Goal: Communication & Community: Answer question/provide support

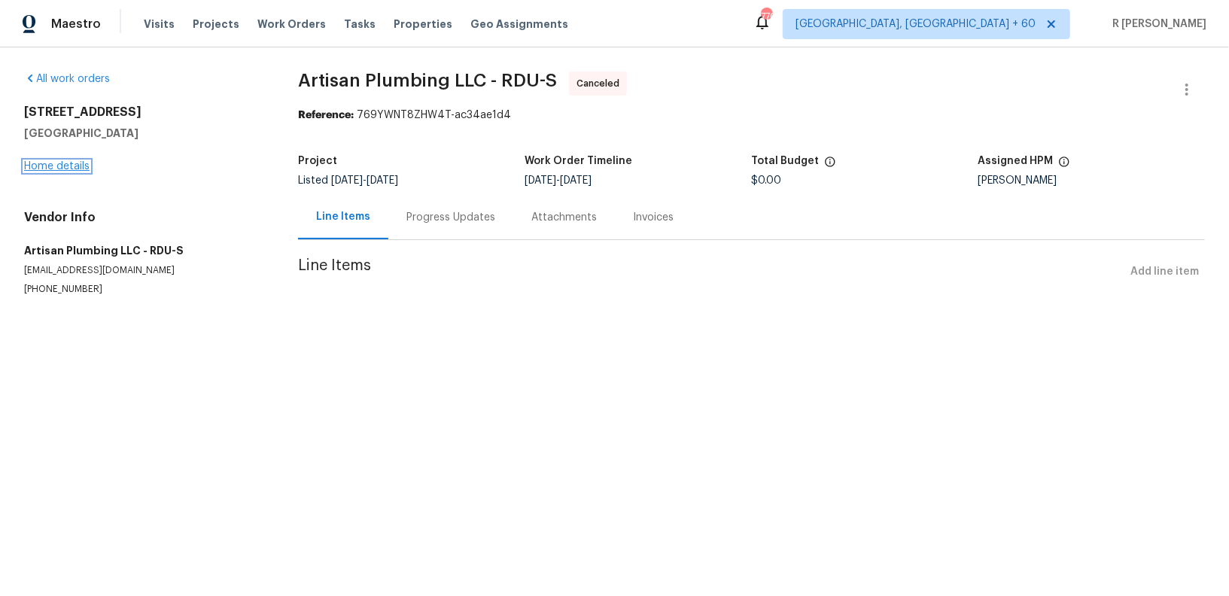
click at [62, 163] on link "Home details" at bounding box center [56, 166] width 65 height 11
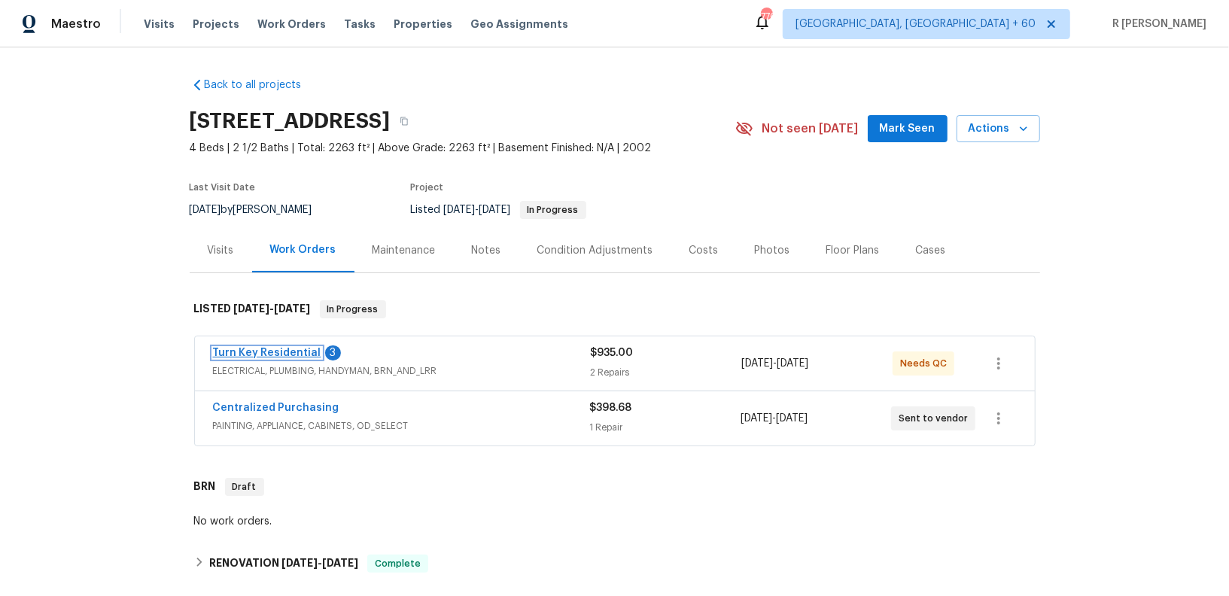
click at [290, 351] on link "Turn Key Residential" at bounding box center [267, 353] width 108 height 11
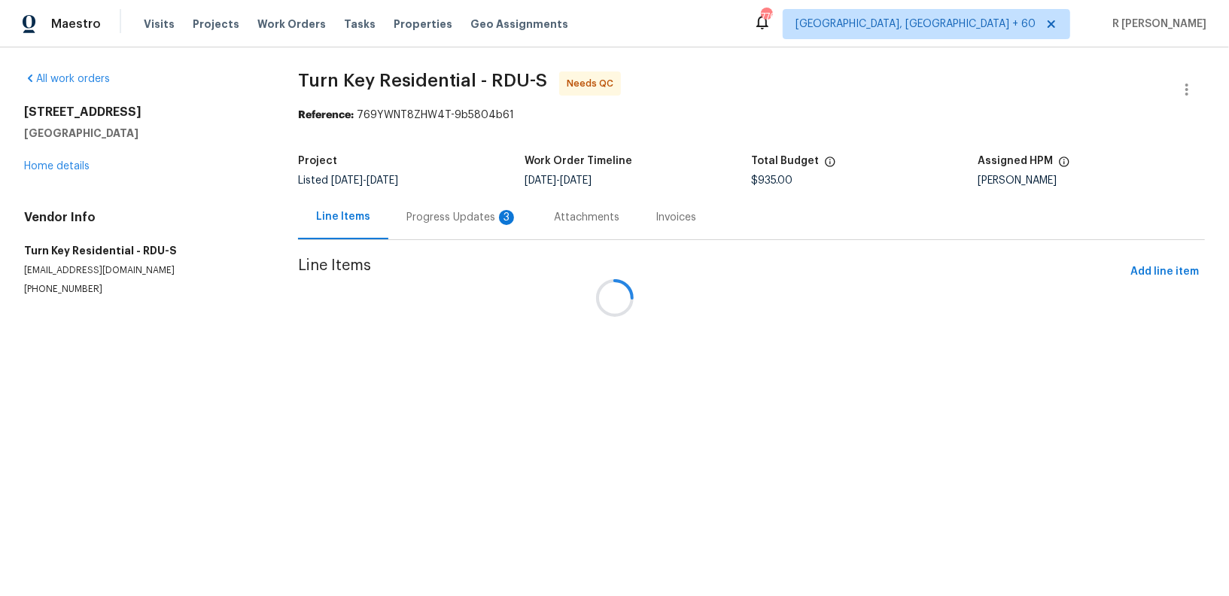
click at [439, 202] on div at bounding box center [614, 298] width 1229 height 596
click at [431, 240] on div at bounding box center [614, 298] width 1229 height 596
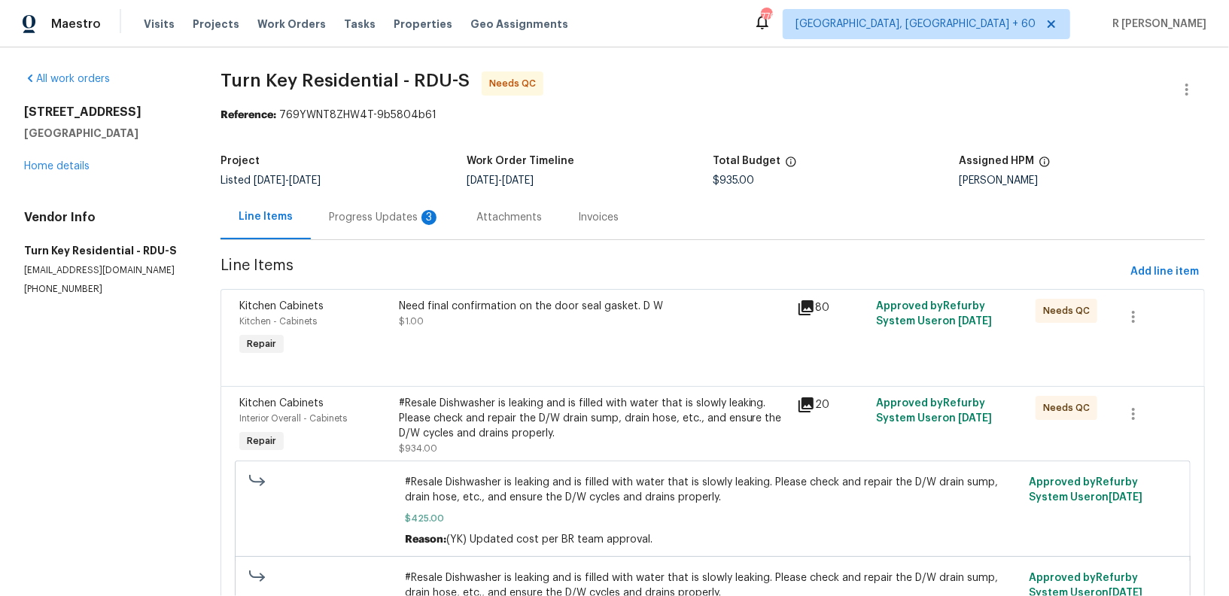
click at [431, 240] on section "Turn Key Residential - RDU-S Needs QC Reference: 769YWNT8ZHW4T-9b5804b61 Projec…" at bounding box center [712, 427] width 984 height 713
click at [431, 235] on div "Progress Updates 3" at bounding box center [384, 217] width 147 height 44
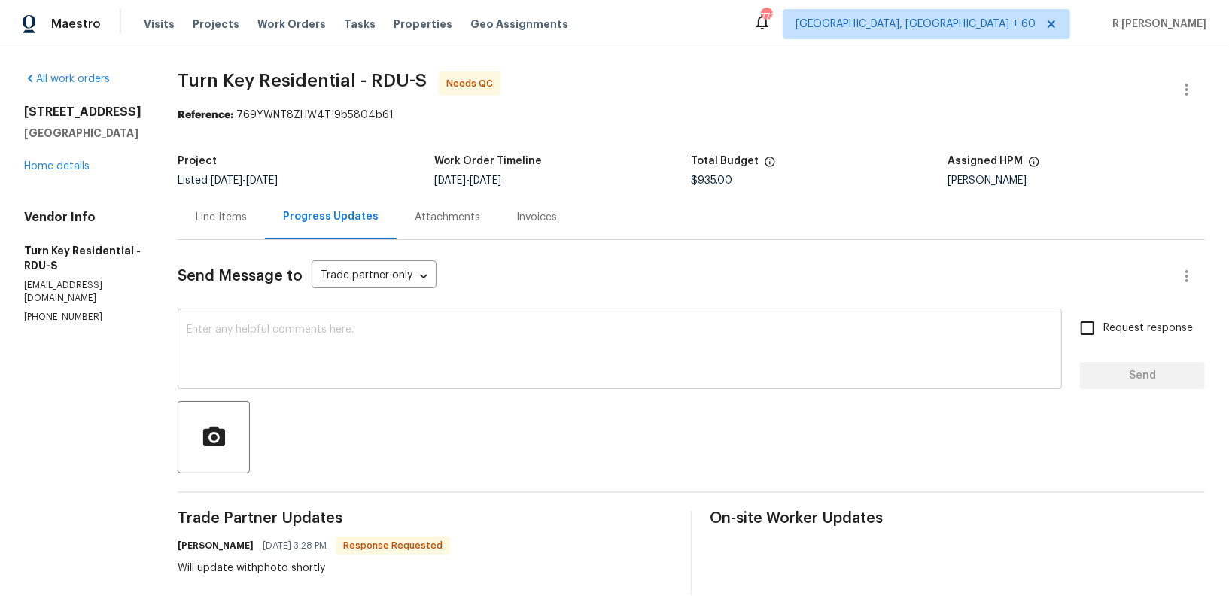
click at [520, 363] on textarea at bounding box center [620, 350] width 866 height 53
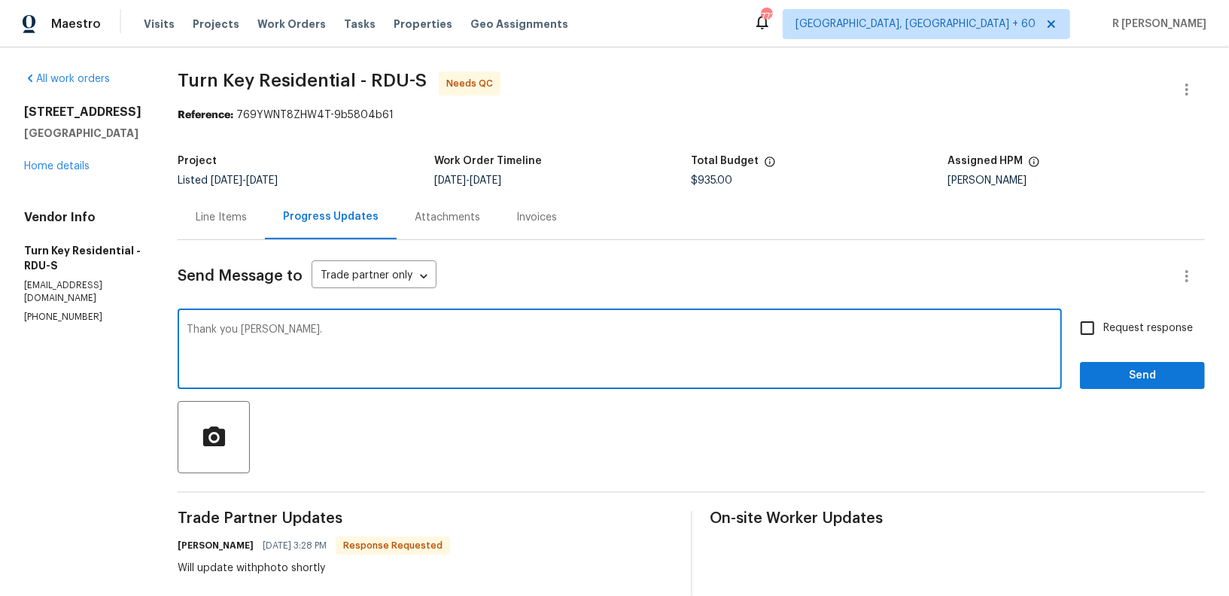
type textarea "Thank you Maria."
click at [1165, 333] on span "Request response" at bounding box center [1148, 328] width 90 height 16
click at [1103, 333] on input "Request response" at bounding box center [1087, 328] width 32 height 32
checkbox input "true"
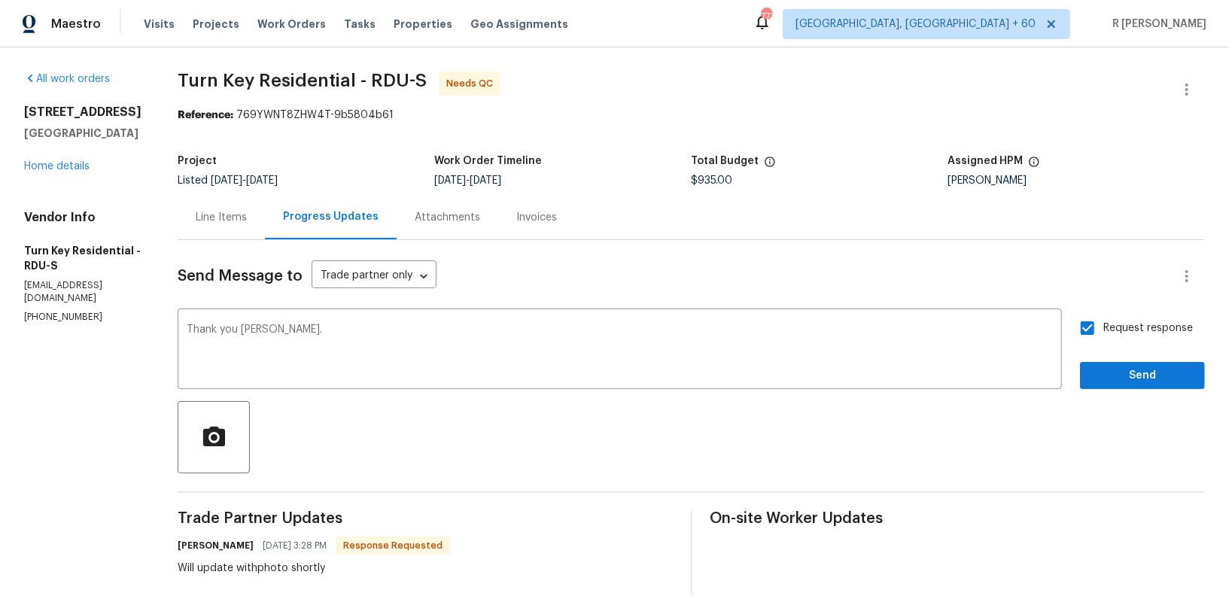
click at [1121, 366] on span "Send" at bounding box center [1142, 375] width 101 height 19
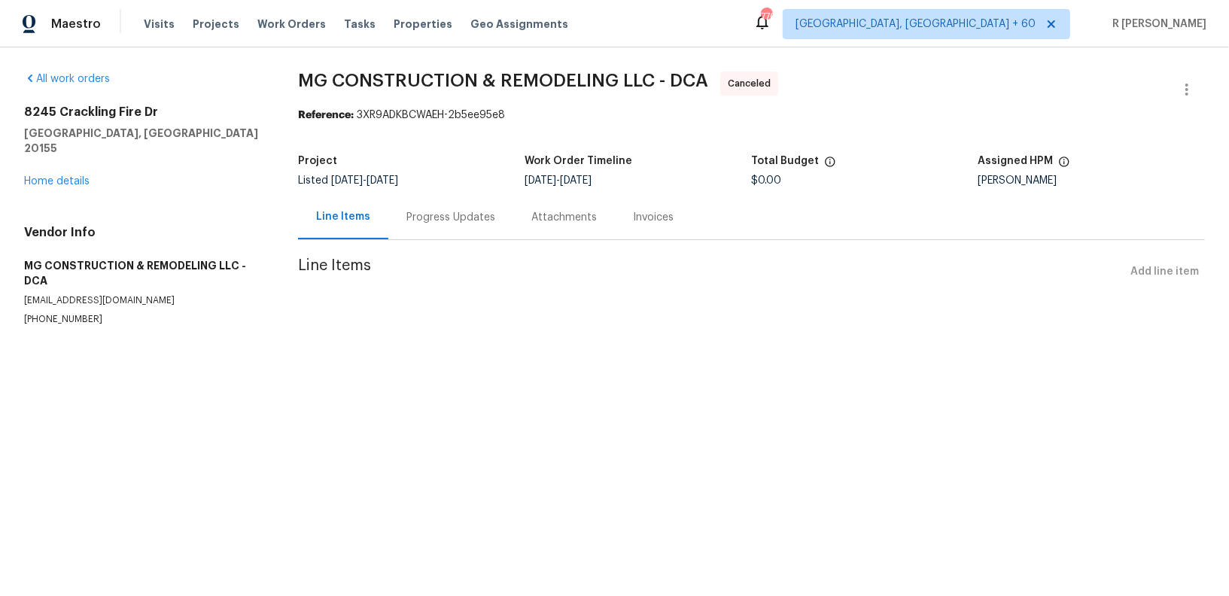
click at [436, 226] on div "Progress Updates" at bounding box center [450, 217] width 125 height 44
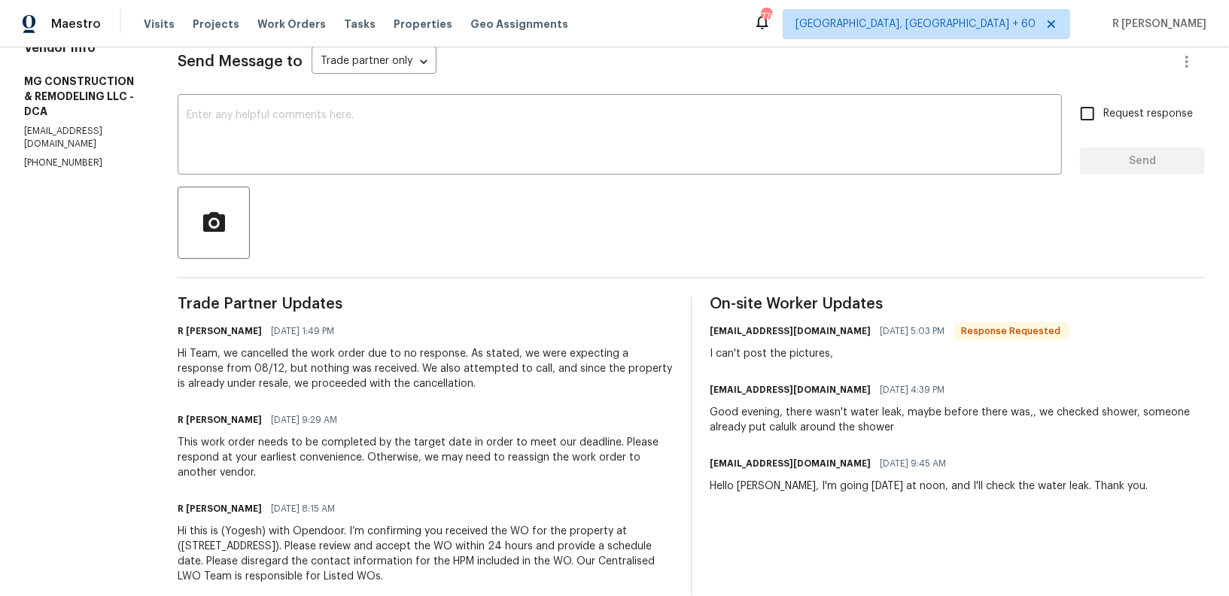
scroll to position [245, 0]
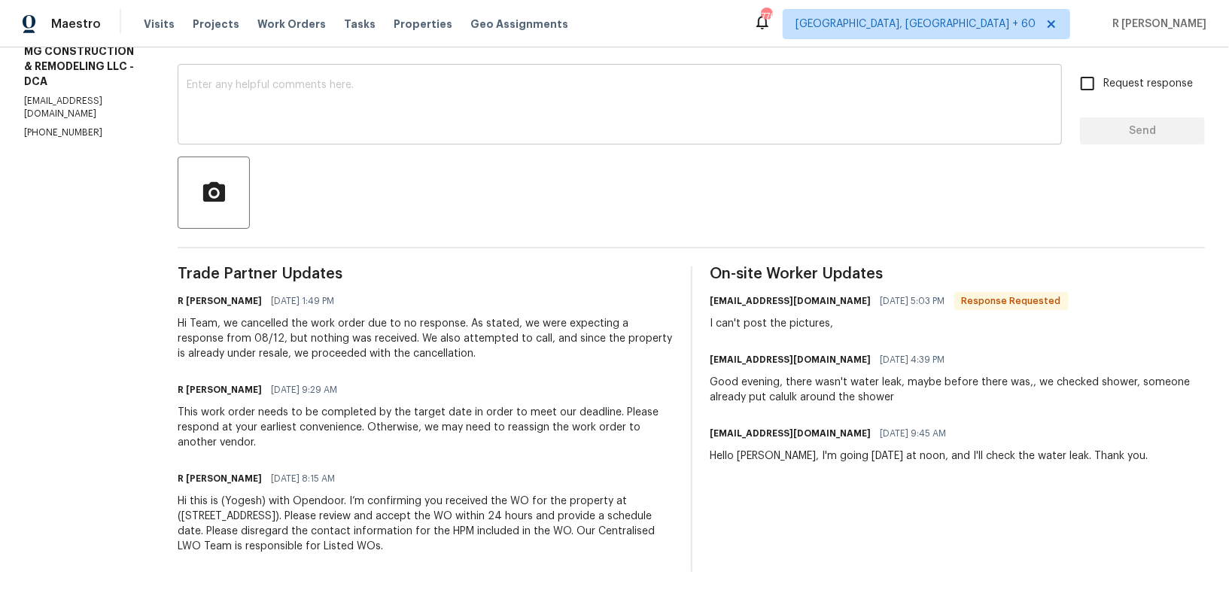
click at [762, 71] on div "x ​" at bounding box center [620, 106] width 884 height 77
click at [301, 436] on div "This work order needs to be completed by the target date in order to meet our d…" at bounding box center [425, 427] width 495 height 45
click at [277, 431] on div "This work order needs to be completed by the target date in order to meet our d…" at bounding box center [425, 427] width 495 height 45
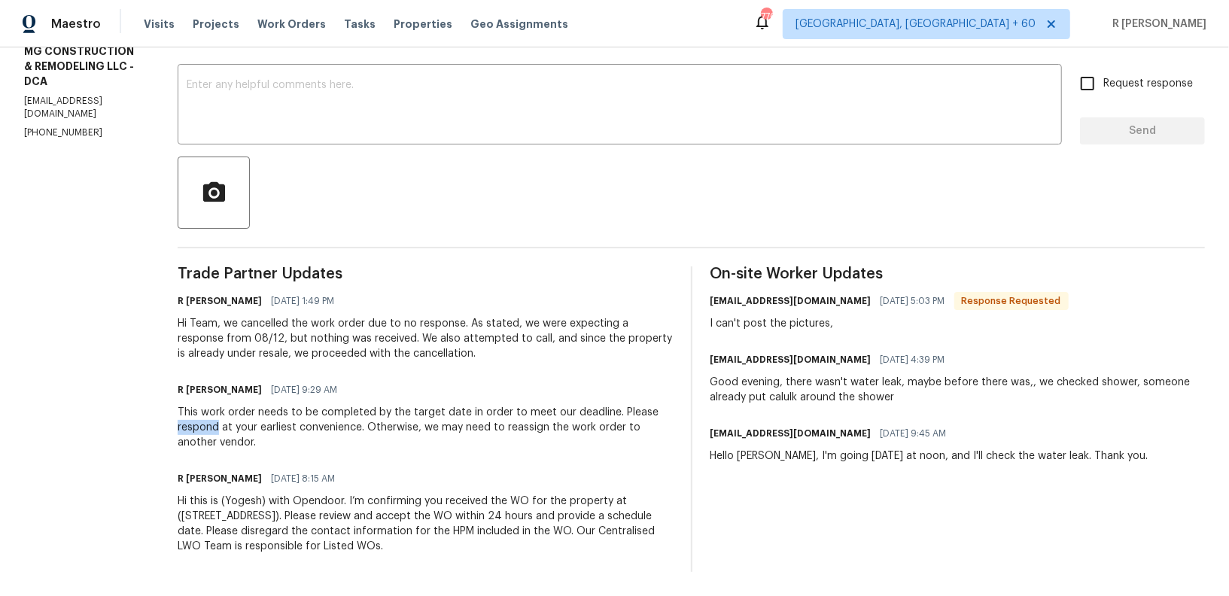
click at [277, 431] on div "This work order needs to be completed by the target date in order to meet our d…" at bounding box center [425, 427] width 495 height 45
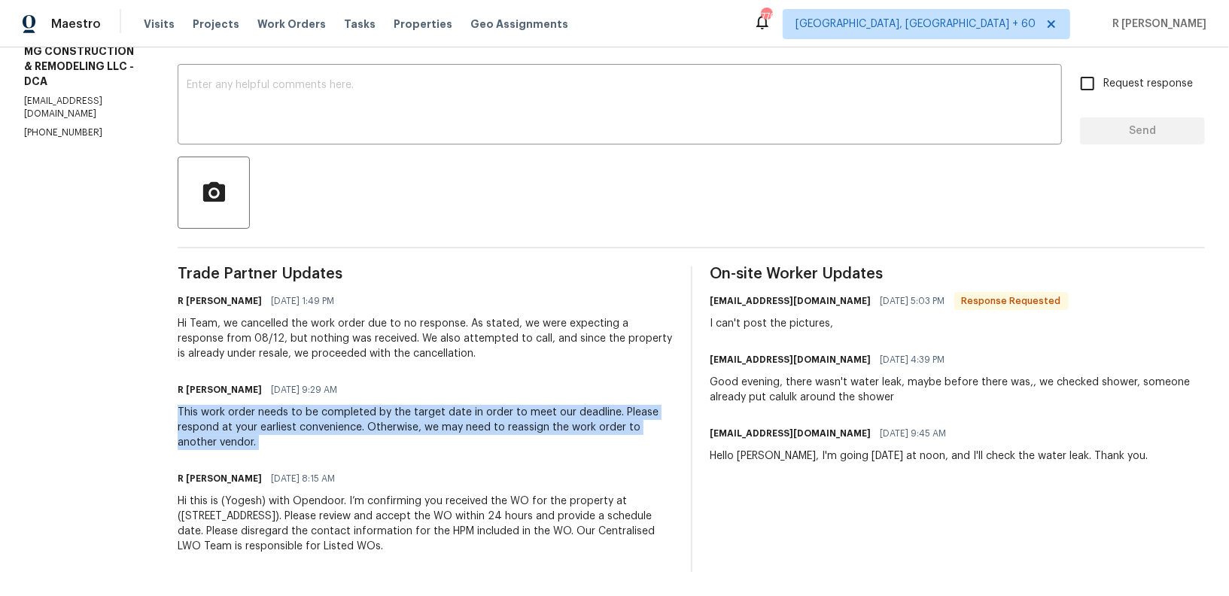
click at [277, 431] on div "This work order needs to be completed by the target date in order to meet our d…" at bounding box center [425, 427] width 495 height 45
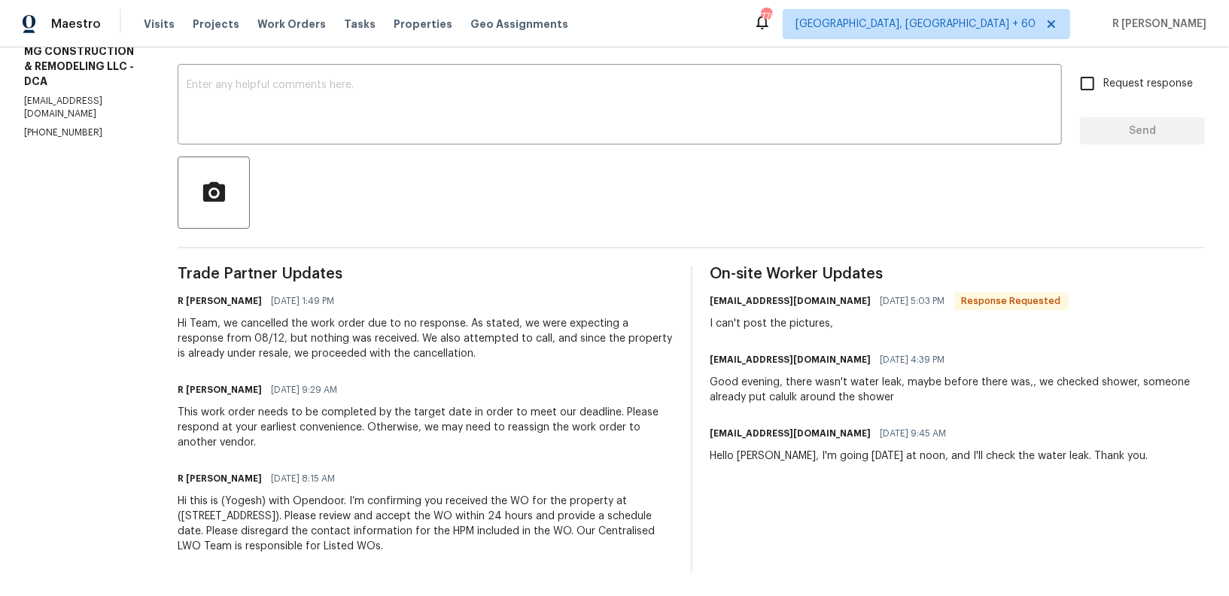
click at [585, 412] on div "This work order needs to be completed by the target date in order to meet our d…" at bounding box center [425, 427] width 495 height 45
click at [483, 116] on textarea at bounding box center [620, 106] width 866 height 53
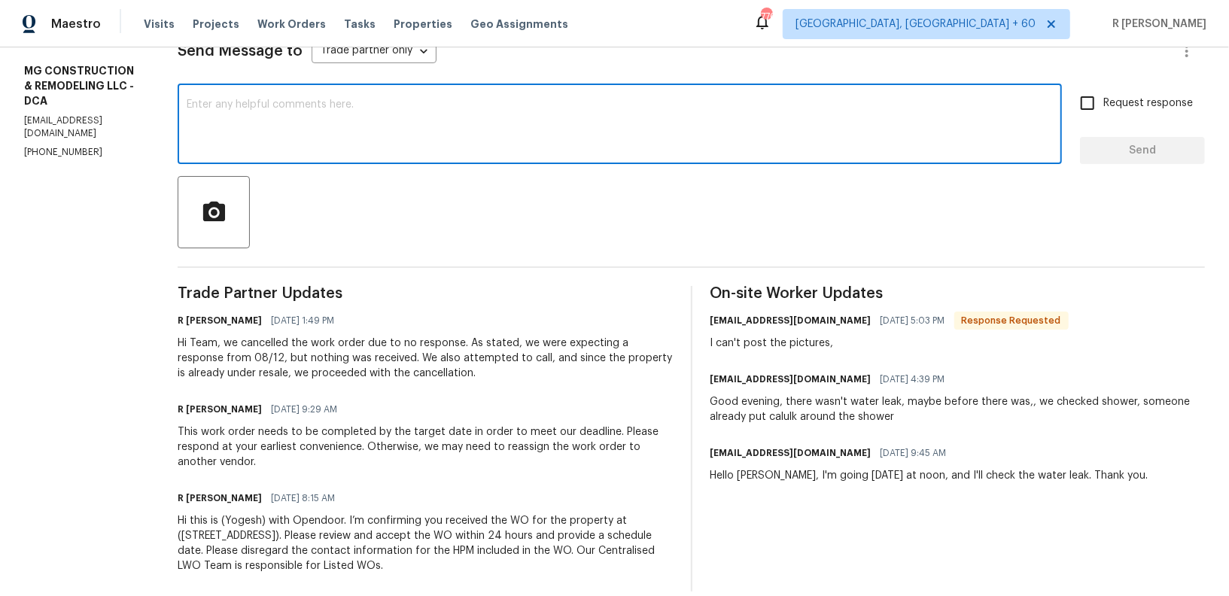
scroll to position [226, 0]
click at [575, 97] on div "x ​" at bounding box center [620, 125] width 884 height 77
type textarea "Hi Team"
click at [340, 108] on textarea "Hi Team" at bounding box center [620, 125] width 866 height 53
drag, startPoint x: 340, startPoint y: 108, endPoint x: 59, endPoint y: 103, distance: 280.7
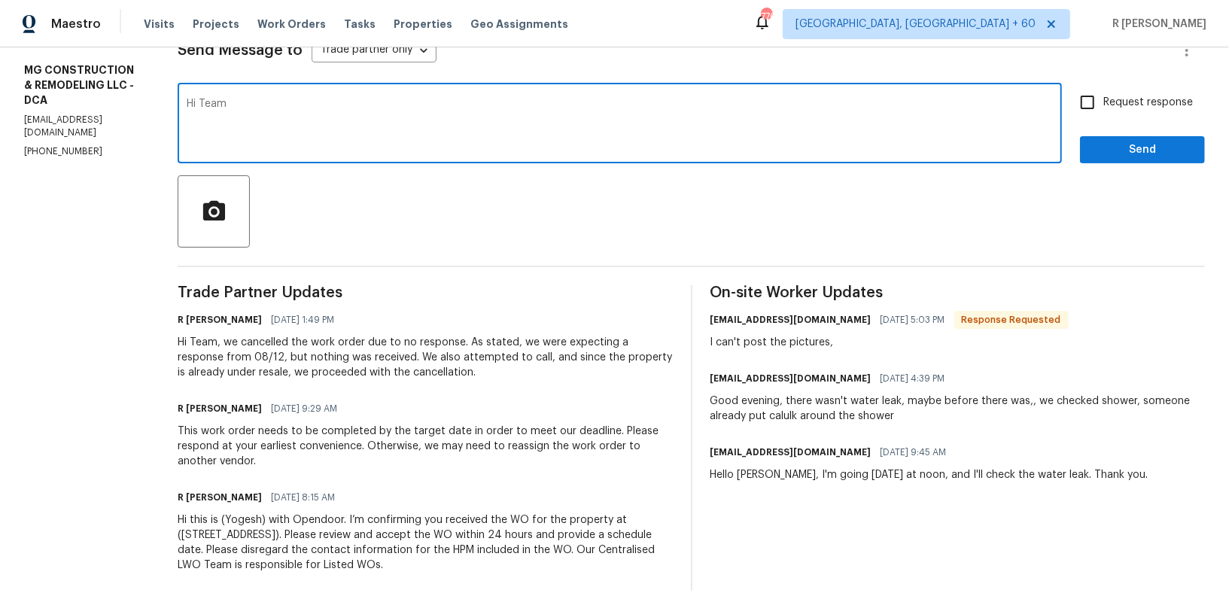
click at [59, 103] on div "All work orders 8245 Crackling Fire Dr Gainesville, VA 20155 Home details Vendo…" at bounding box center [614, 218] width 1229 height 793
click at [945, 382] on span "08/13/2025 4:39 PM" at bounding box center [912, 378] width 65 height 15
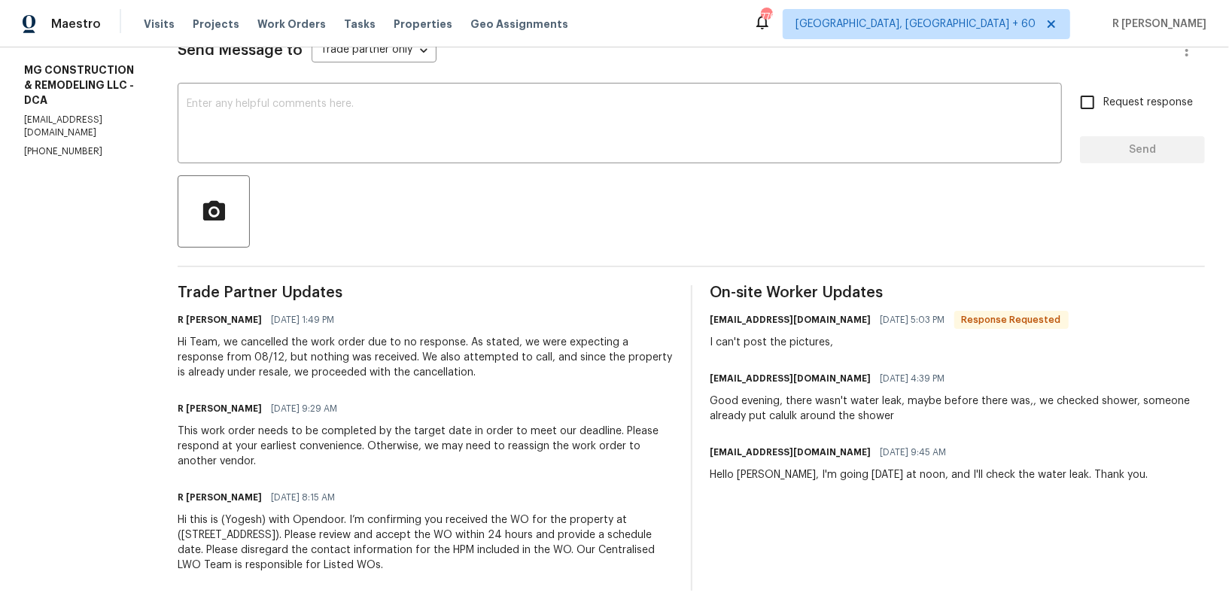
click at [945, 382] on span "08/13/2025 4:39 PM" at bounding box center [912, 378] width 65 height 15
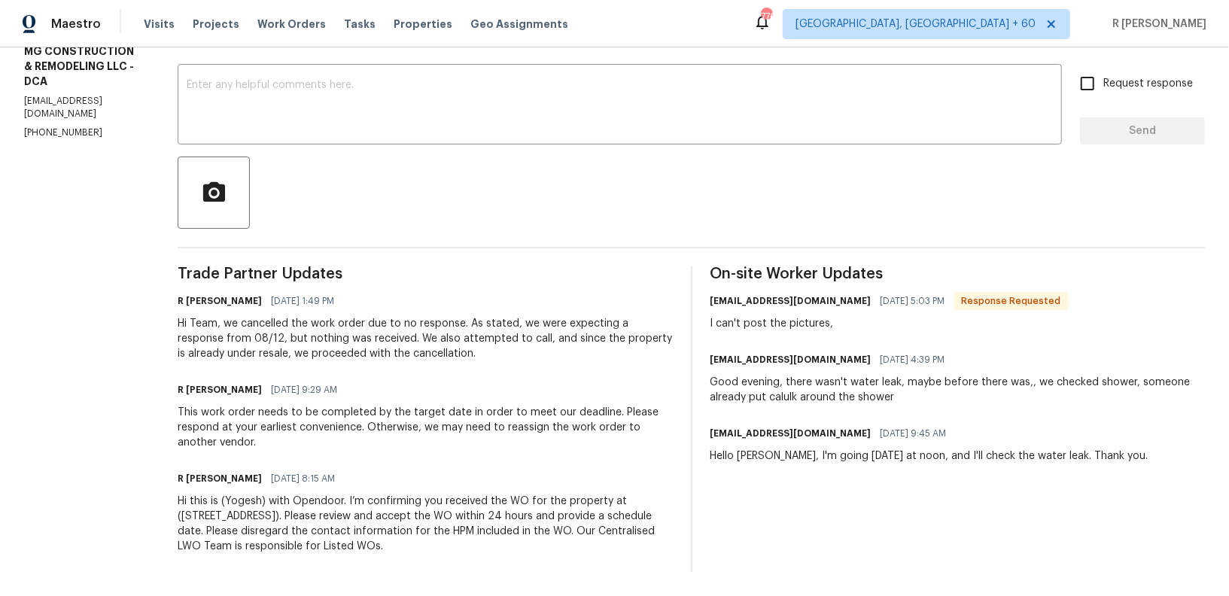
scroll to position [0, 0]
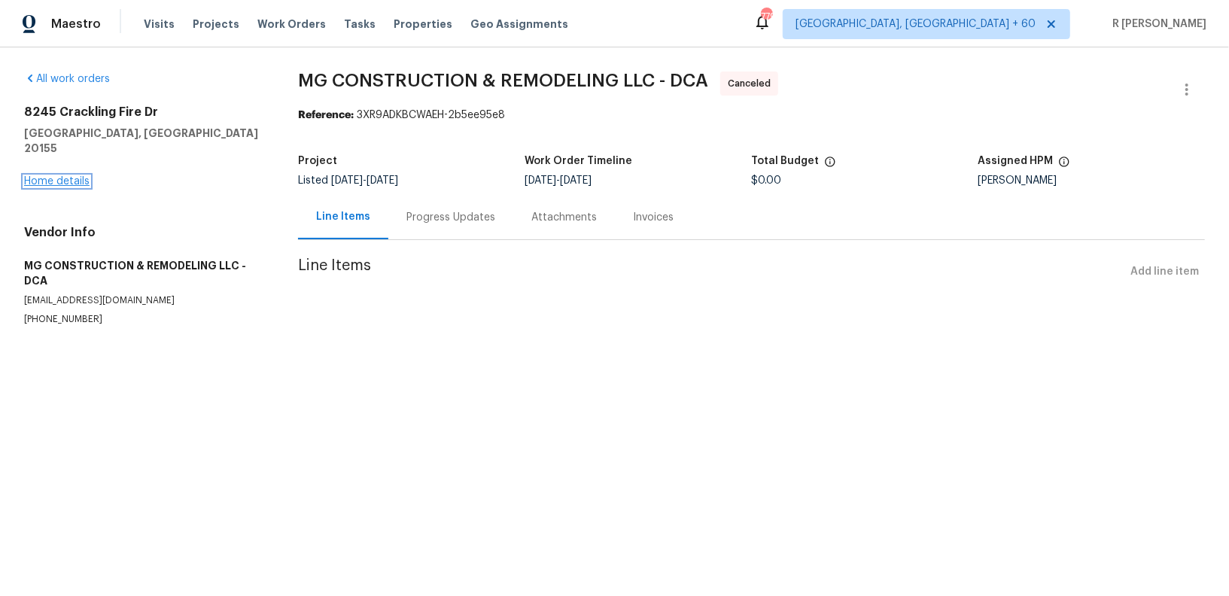
click at [49, 176] on link "Home details" at bounding box center [56, 181] width 65 height 11
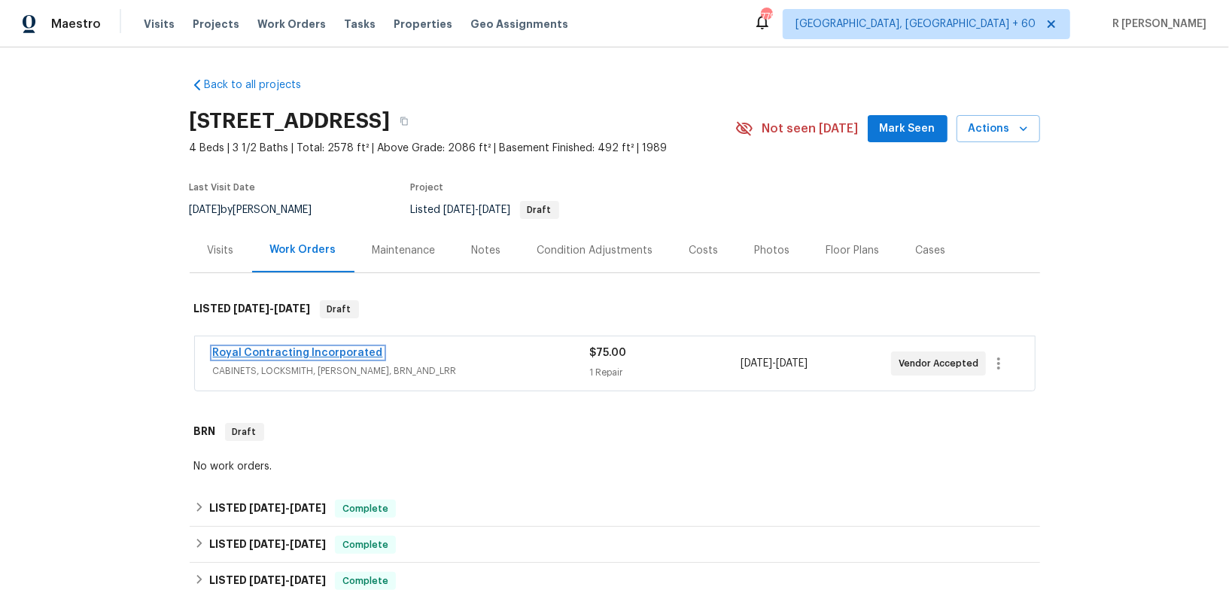
click at [254, 352] on link "Royal Contracting Incorporated" at bounding box center [298, 353] width 170 height 11
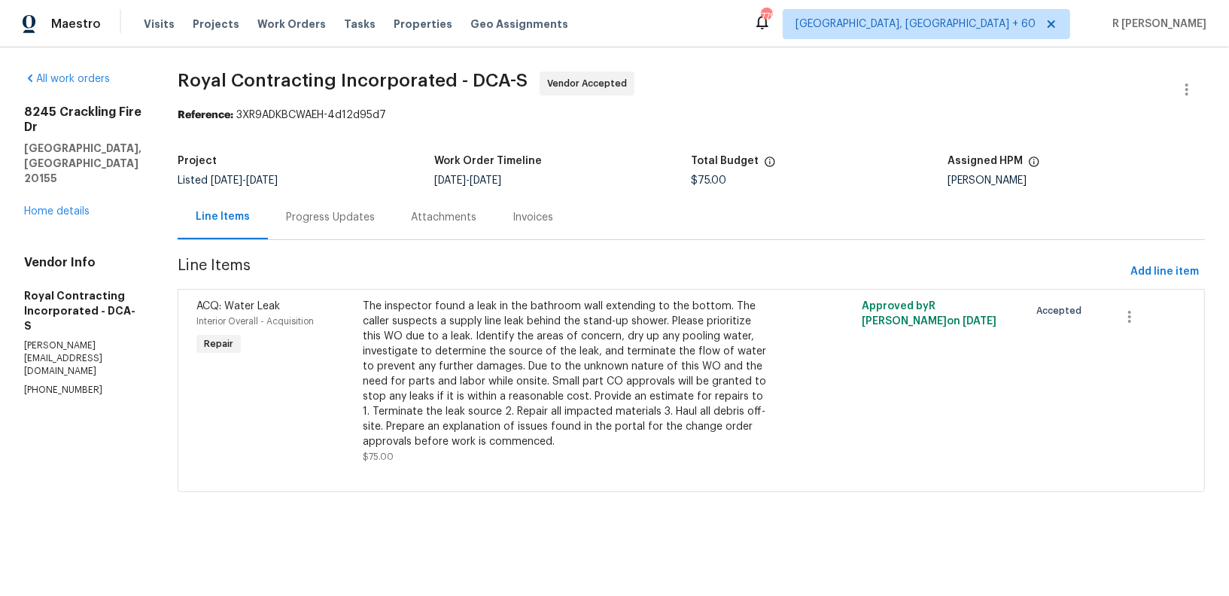
click at [357, 216] on div "Progress Updates" at bounding box center [330, 217] width 89 height 15
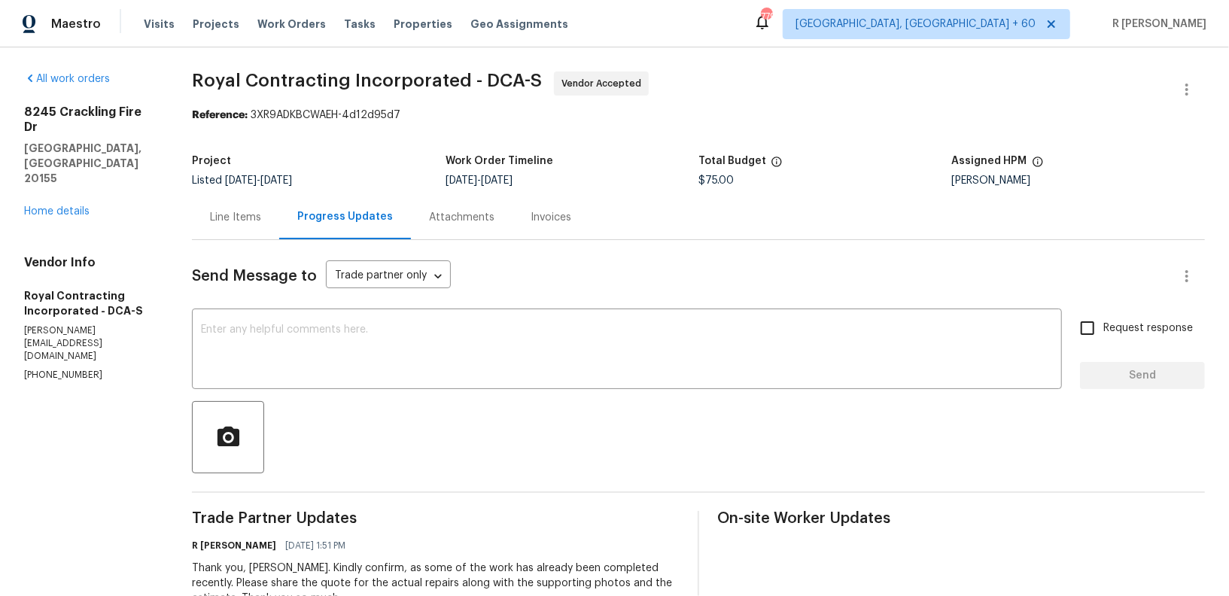
scroll to position [214, 0]
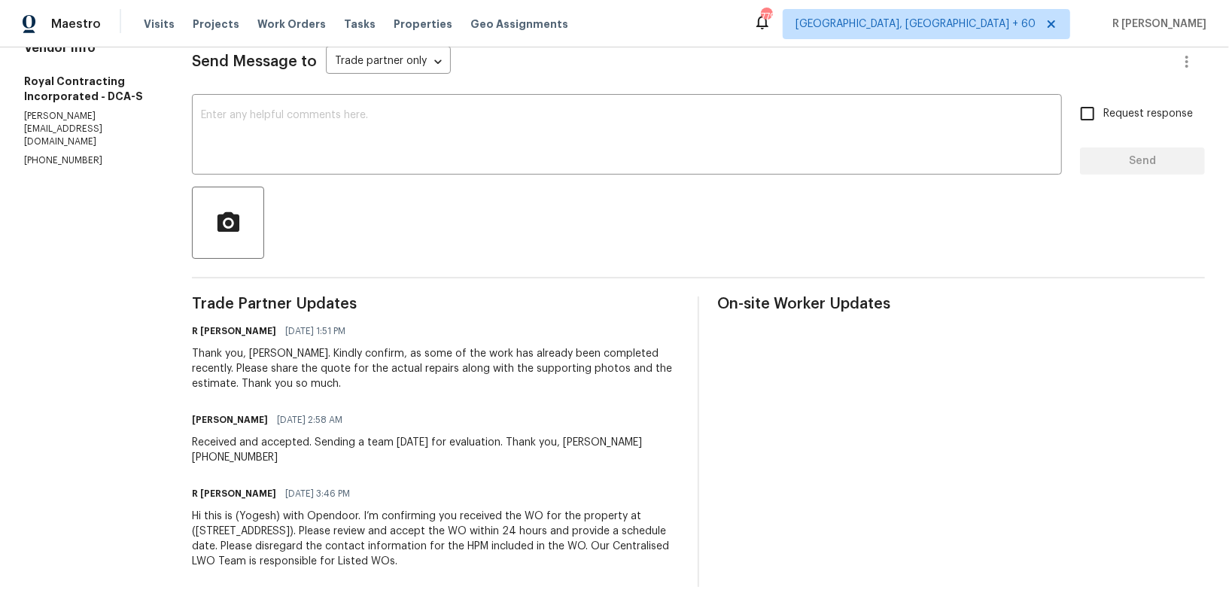
click at [288, 368] on div "Thank you, Robin. Kindly confirm, as some of the work has already been complete…" at bounding box center [436, 368] width 488 height 45
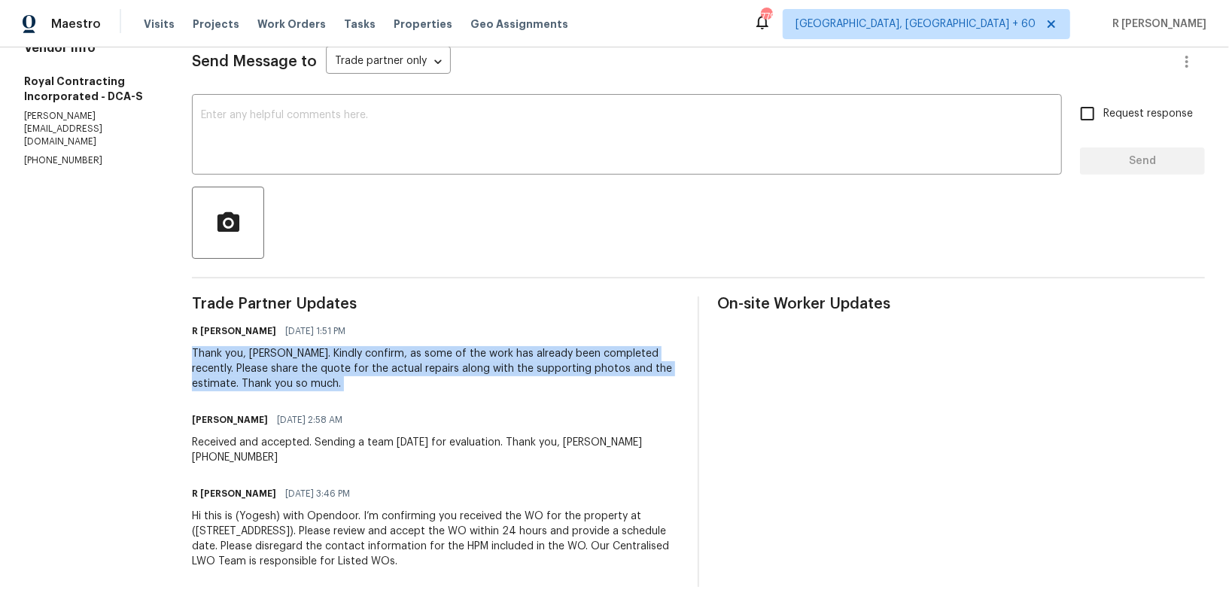
click at [288, 368] on div "Thank you, Robin. Kindly confirm, as some of the work has already been complete…" at bounding box center [436, 368] width 488 height 45
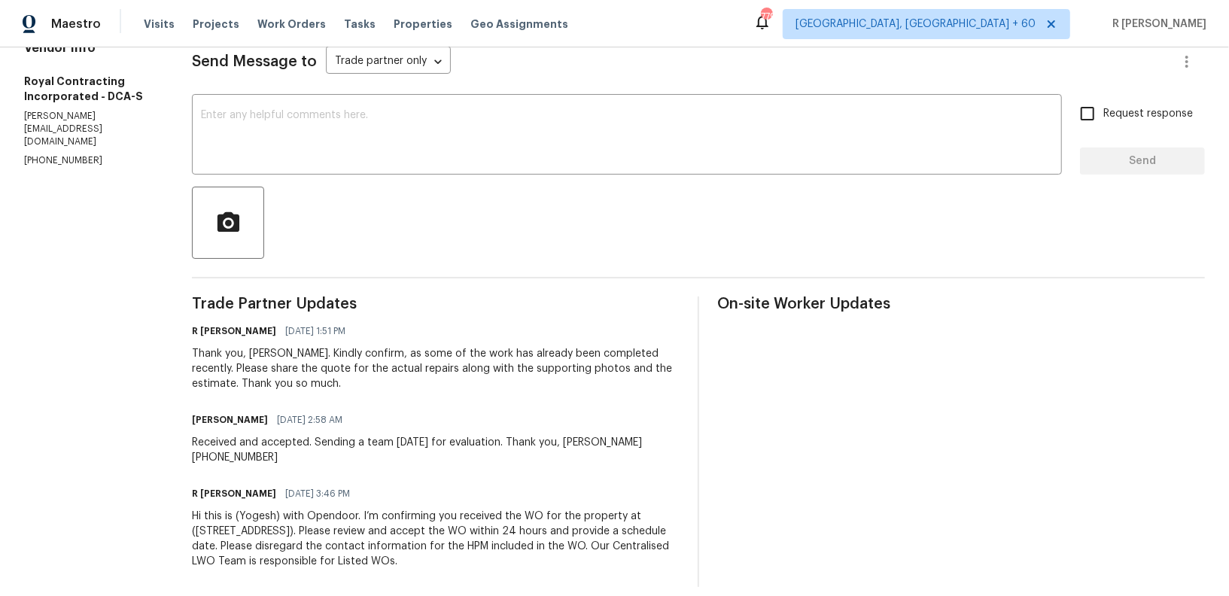
click at [105, 347] on section "All work orders 8245 Crackling Fire Dr Gainesville, VA 20155 Home details Vendo…" at bounding box center [90, 222] width 132 height 730
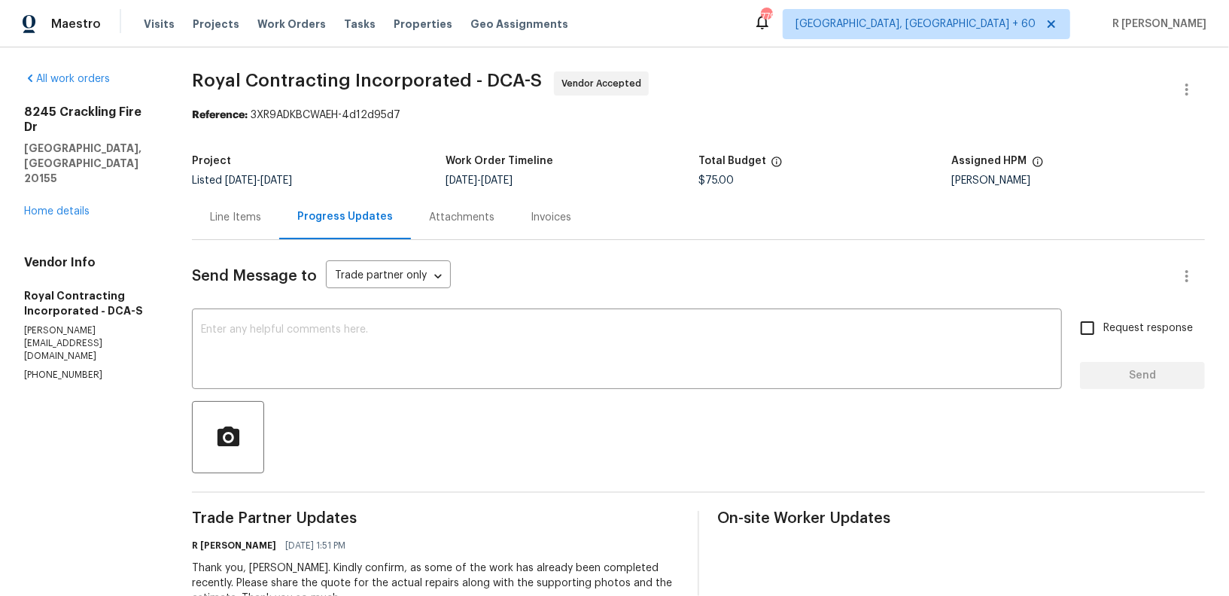
click at [246, 224] on div "Line Items" at bounding box center [235, 217] width 51 height 15
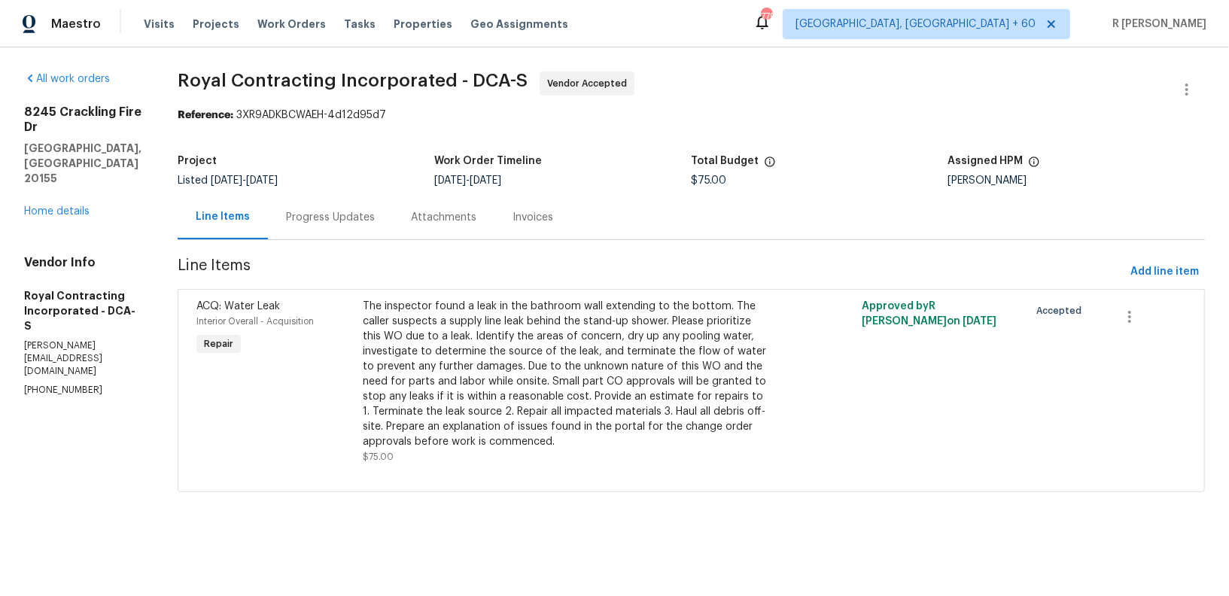
click at [336, 214] on div "Progress Updates" at bounding box center [330, 217] width 89 height 15
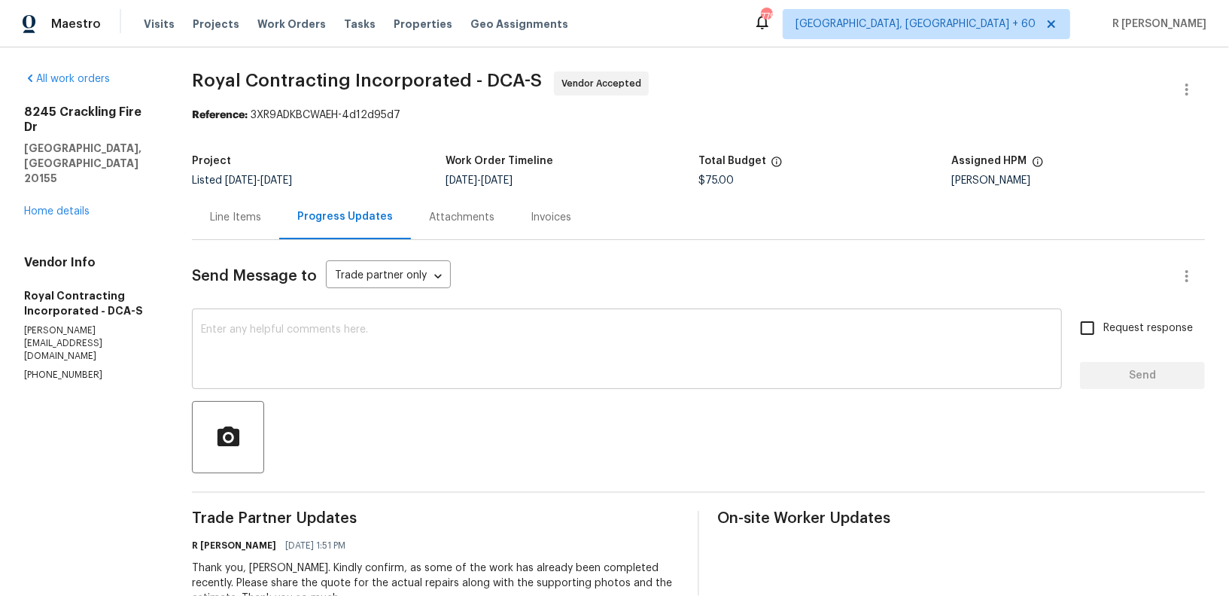
click at [505, 329] on textarea at bounding box center [627, 350] width 852 height 53
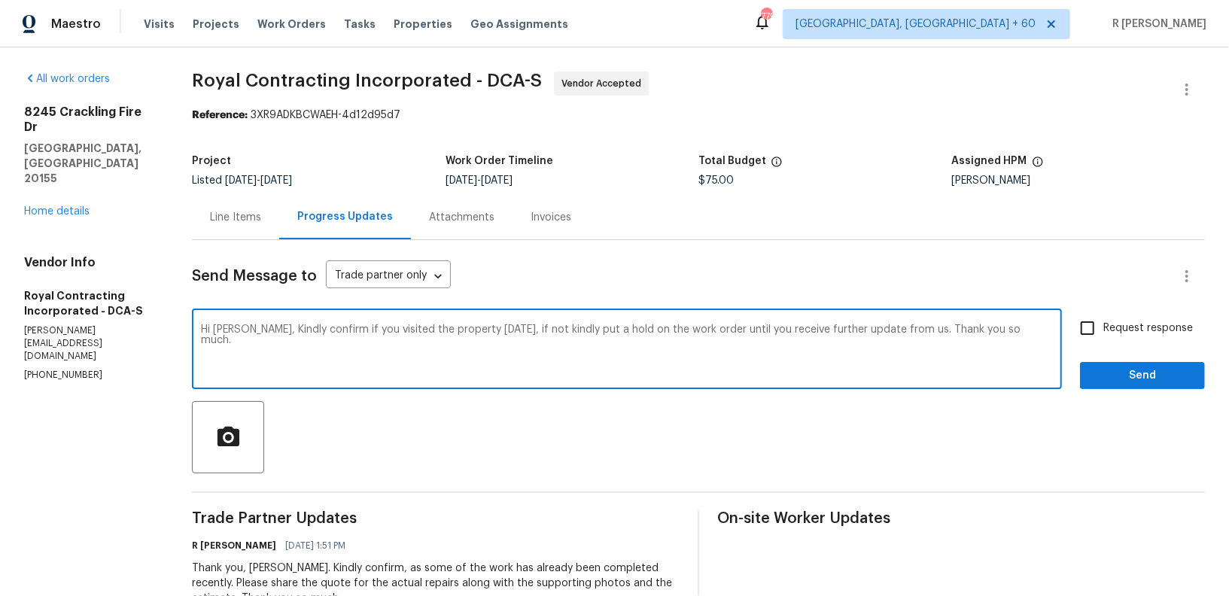
paste textarea "Kindly confirm if you visited the property today. If not, please place the work…"
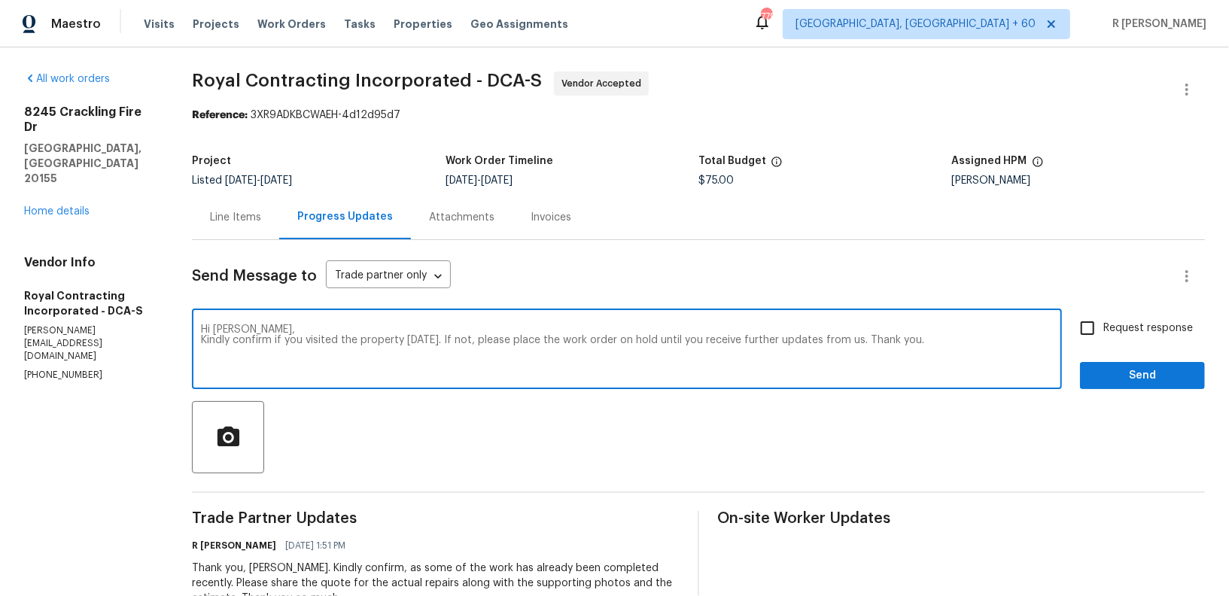
click at [207, 340] on textarea "Hi Robin, Kindly confirm if you visited the property today. If not, please plac…" at bounding box center [627, 350] width 852 height 53
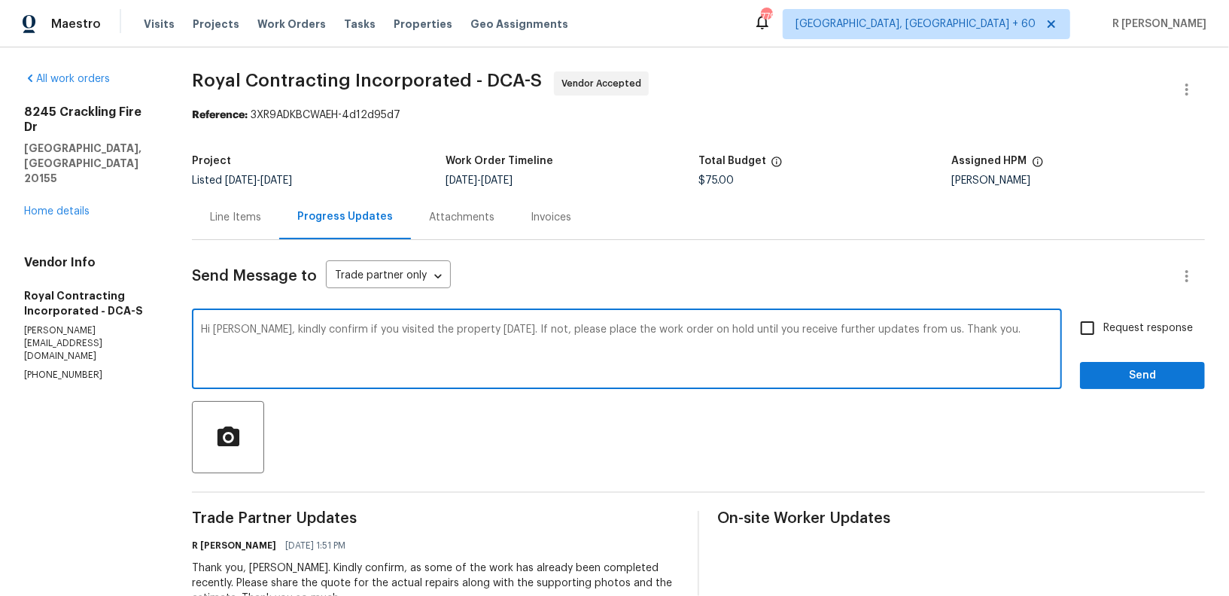
click at [958, 333] on textarea "Hi Robin, kindly confirm if you visited the property today. If not, please plac…" at bounding box center [627, 350] width 852 height 53
type textarea "Hi Robin, kindly confirm if you visited the property today. If not, please plac…"
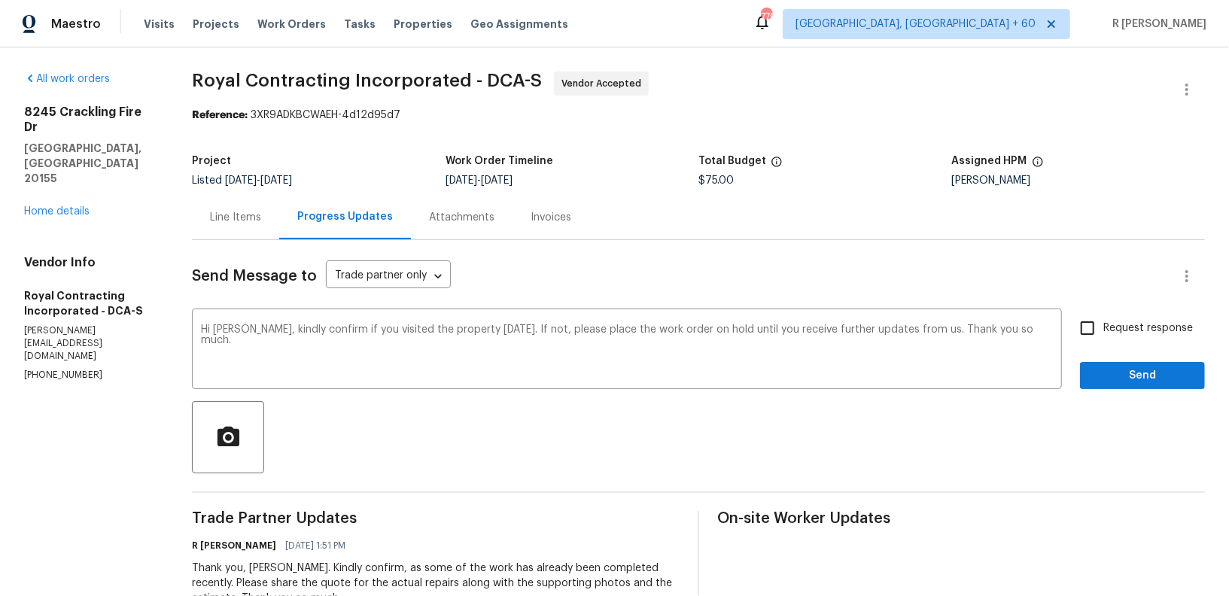
click at [1122, 335] on span "Request response" at bounding box center [1148, 328] width 90 height 16
click at [1103, 335] on input "Request response" at bounding box center [1087, 328] width 32 height 32
checkbox input "true"
click at [1119, 380] on span "Send" at bounding box center [1142, 375] width 101 height 19
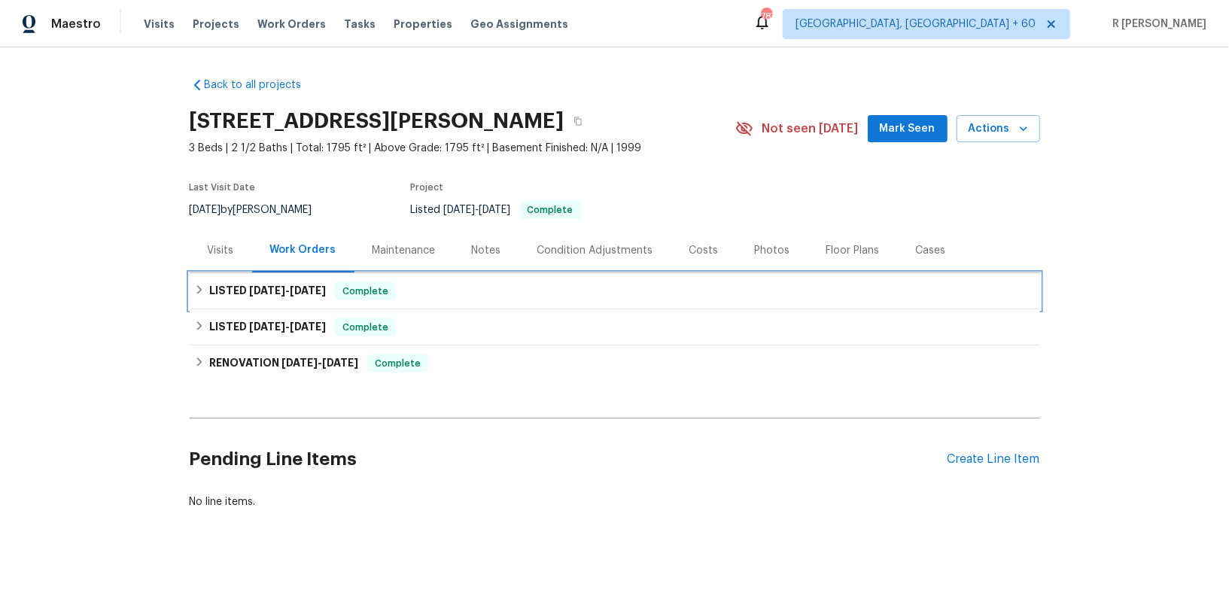
click at [289, 289] on span "[DATE] - [DATE]" at bounding box center [287, 290] width 77 height 11
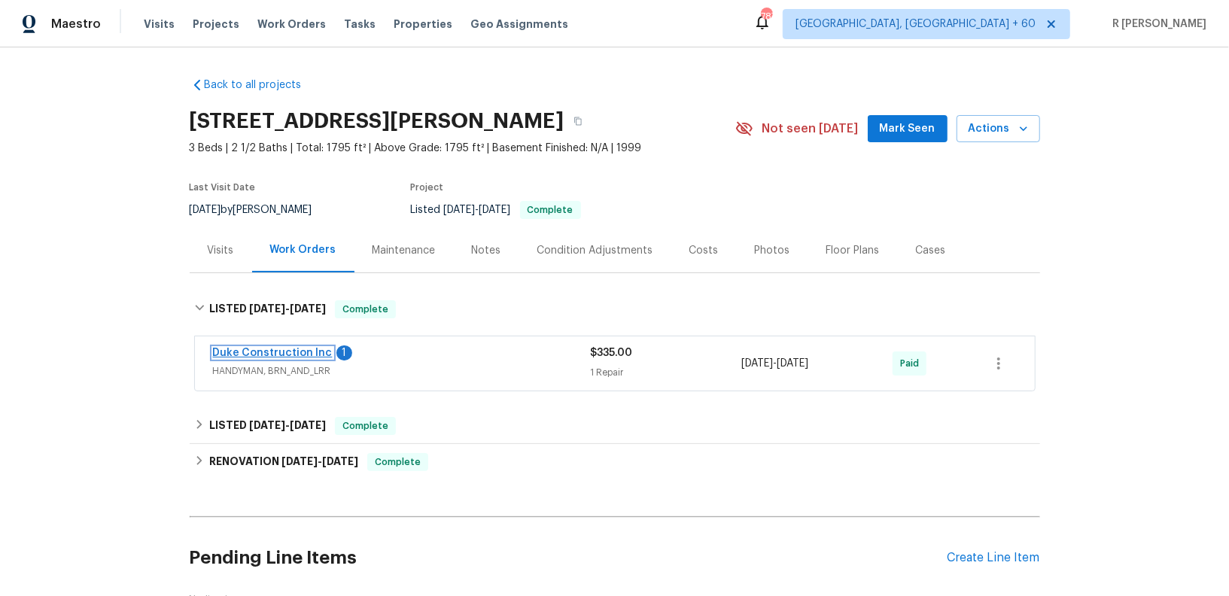
click at [275, 353] on link "Duke Construction Inc" at bounding box center [273, 353] width 120 height 11
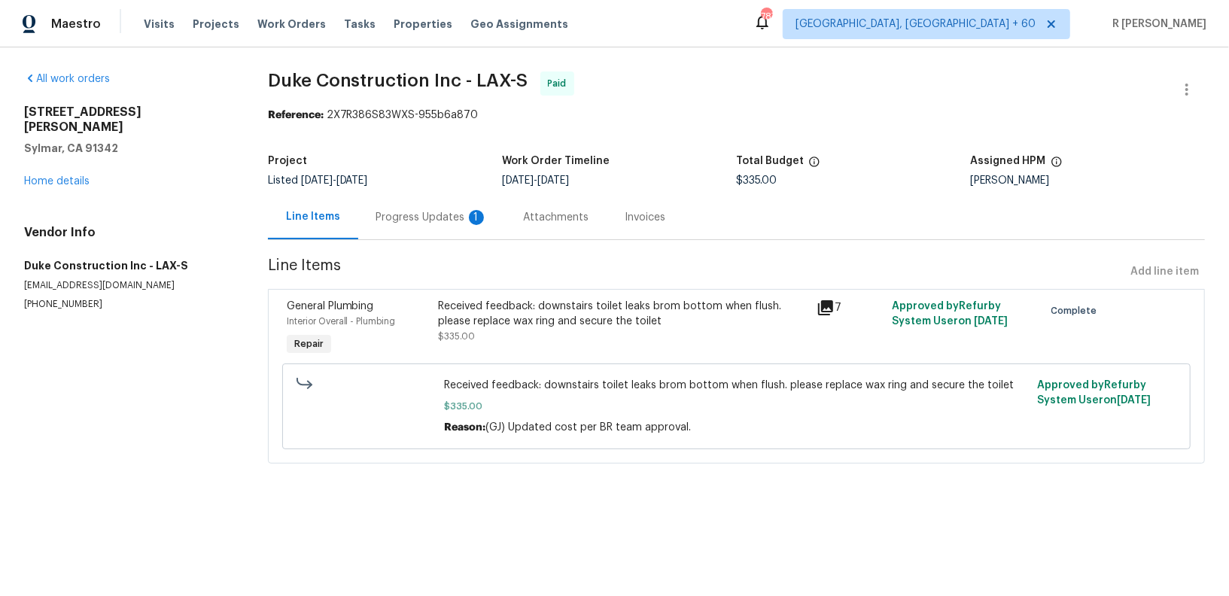
click at [427, 208] on div "Progress Updates 1" at bounding box center [431, 217] width 147 height 44
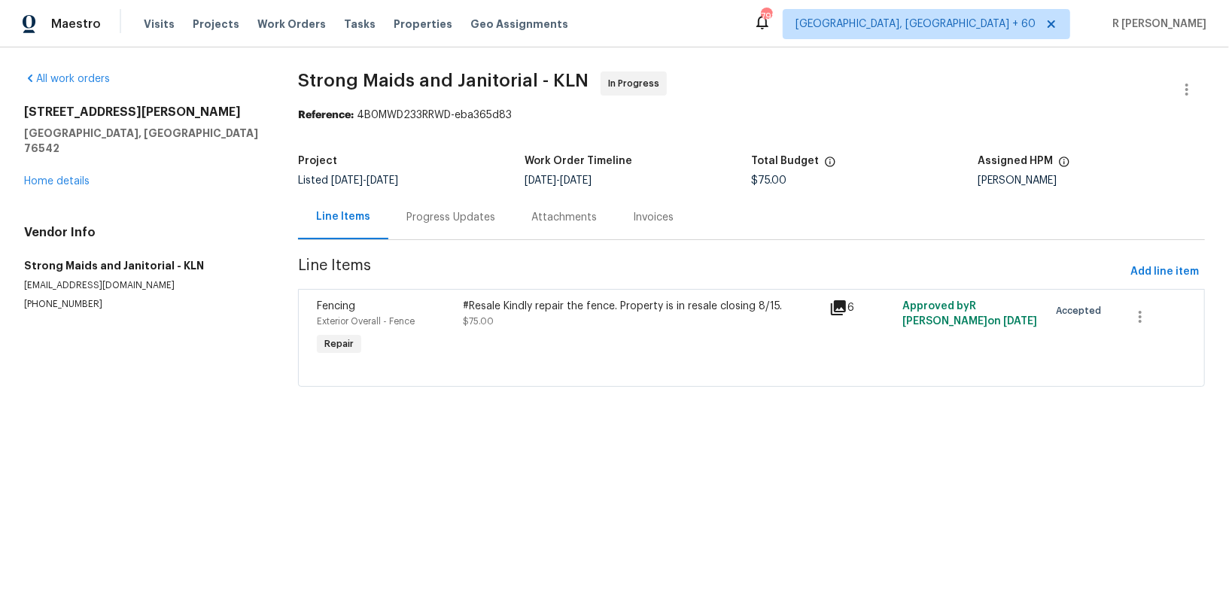
click at [475, 221] on div "Progress Updates" at bounding box center [450, 217] width 89 height 15
